Goal: Transaction & Acquisition: Purchase product/service

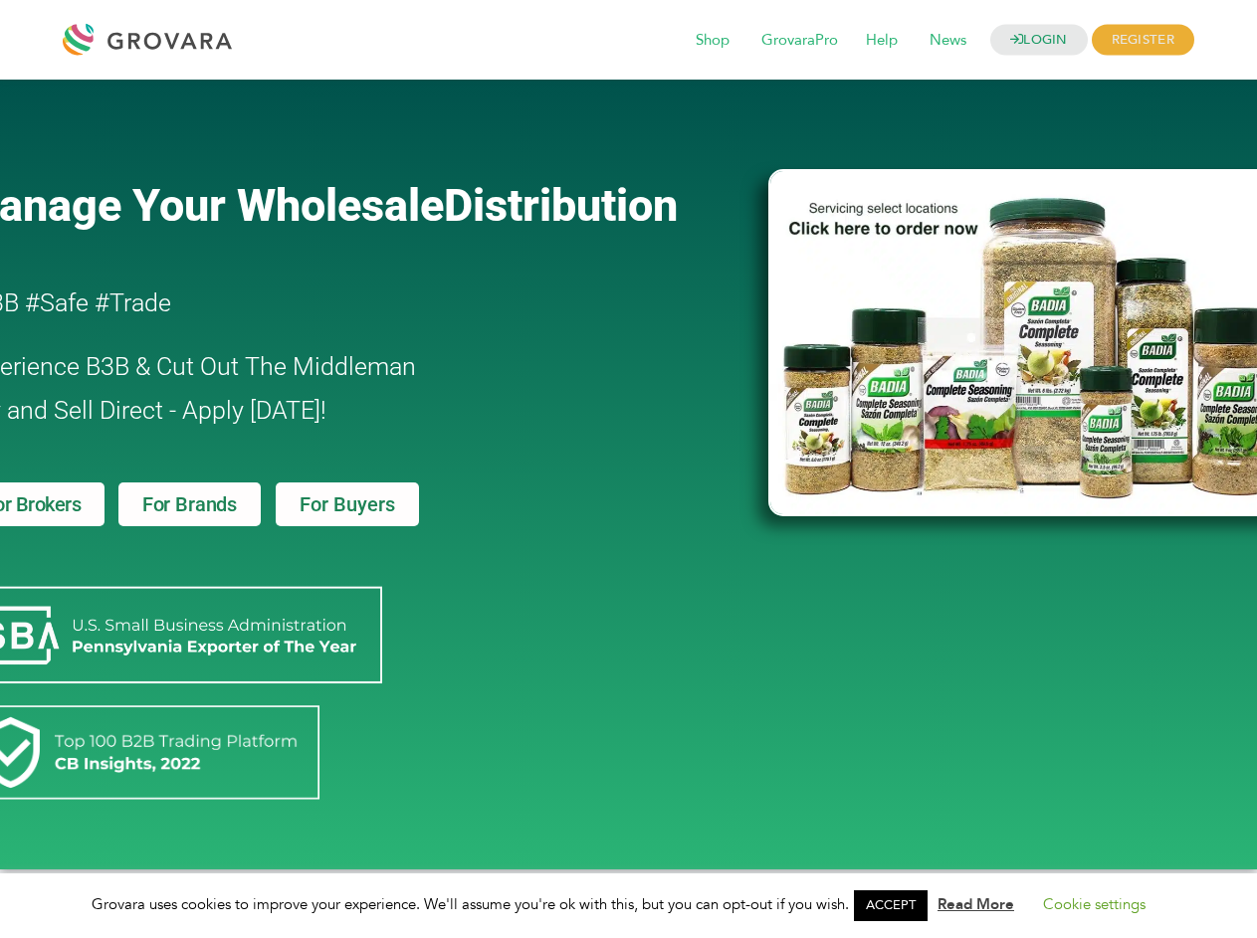
click at [897, 905] on link "ACCEPT" at bounding box center [891, 906] width 74 height 31
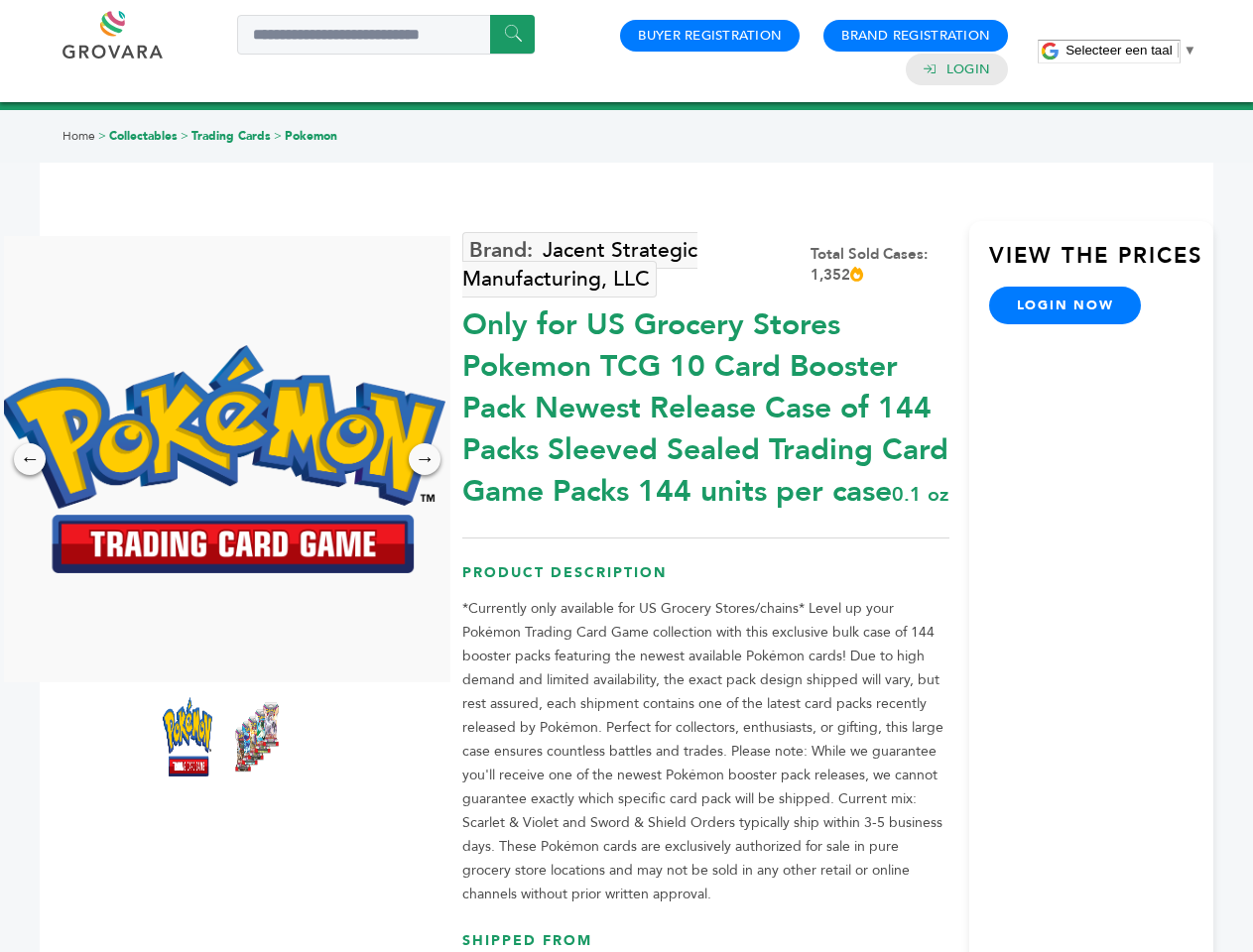
click at [1130, 50] on span "Selecteer een taal" at bounding box center [1118, 50] width 106 height 15
click at [222, 460] on img at bounding box center [222, 459] width 447 height 228
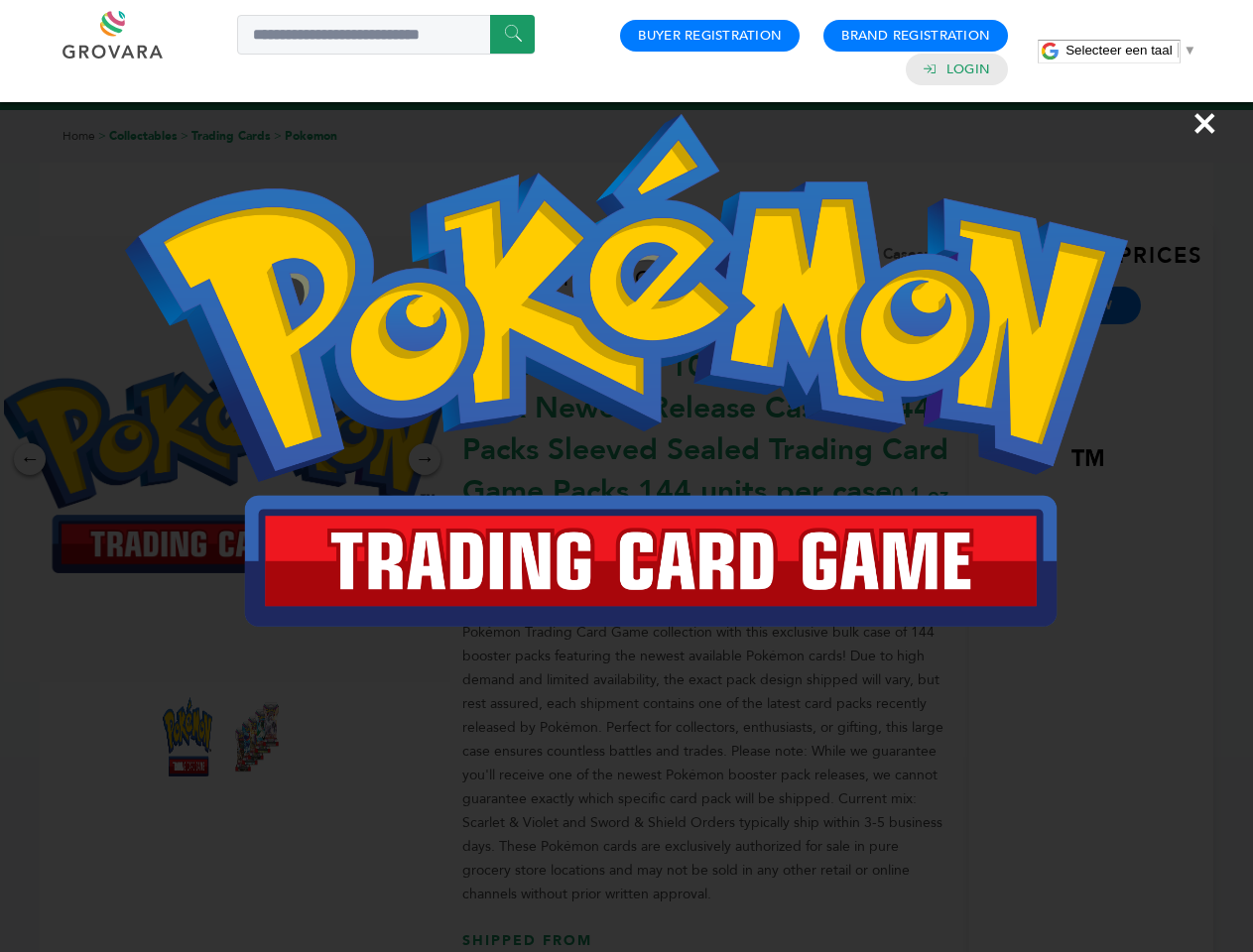
click at [30, 460] on div "×" at bounding box center [626, 476] width 1253 height 952
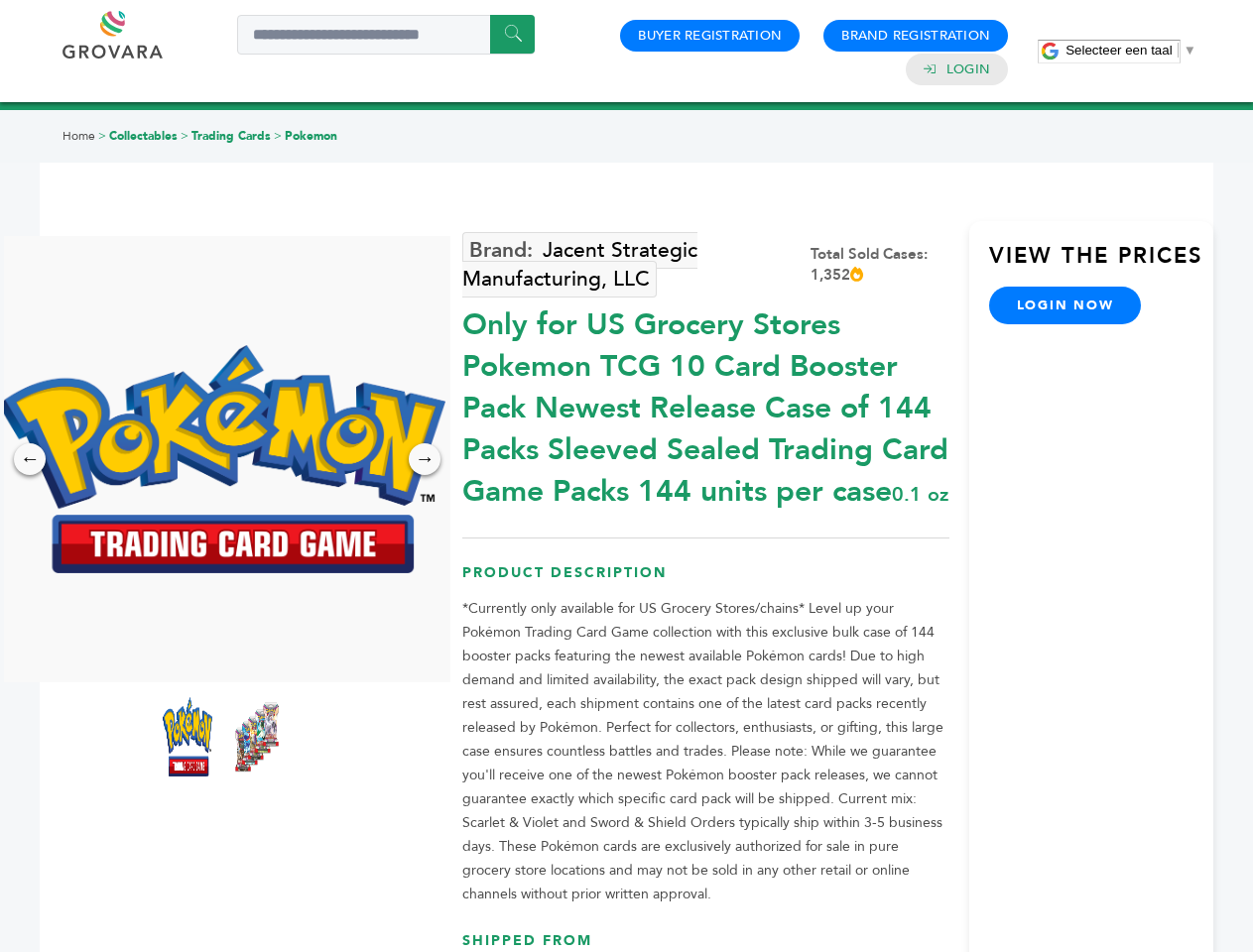
click at [425, 460] on div "→" at bounding box center [425, 460] width 32 height 32
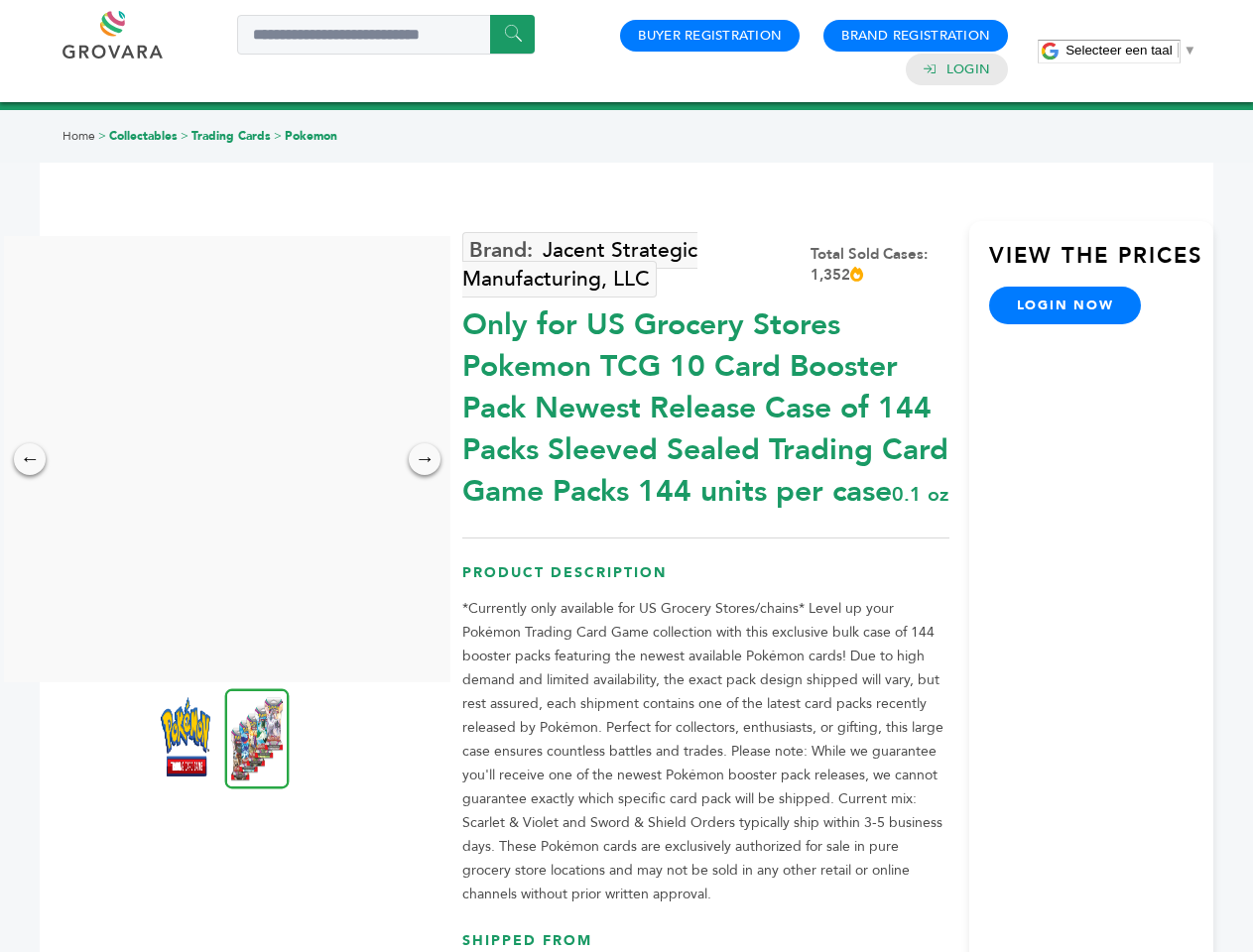
click at [187, 737] on img at bounding box center [185, 738] width 50 height 80
click at [0, 0] on div "×" at bounding box center [0, 0] width 0 height 0
